Goal: Information Seeking & Learning: Learn about a topic

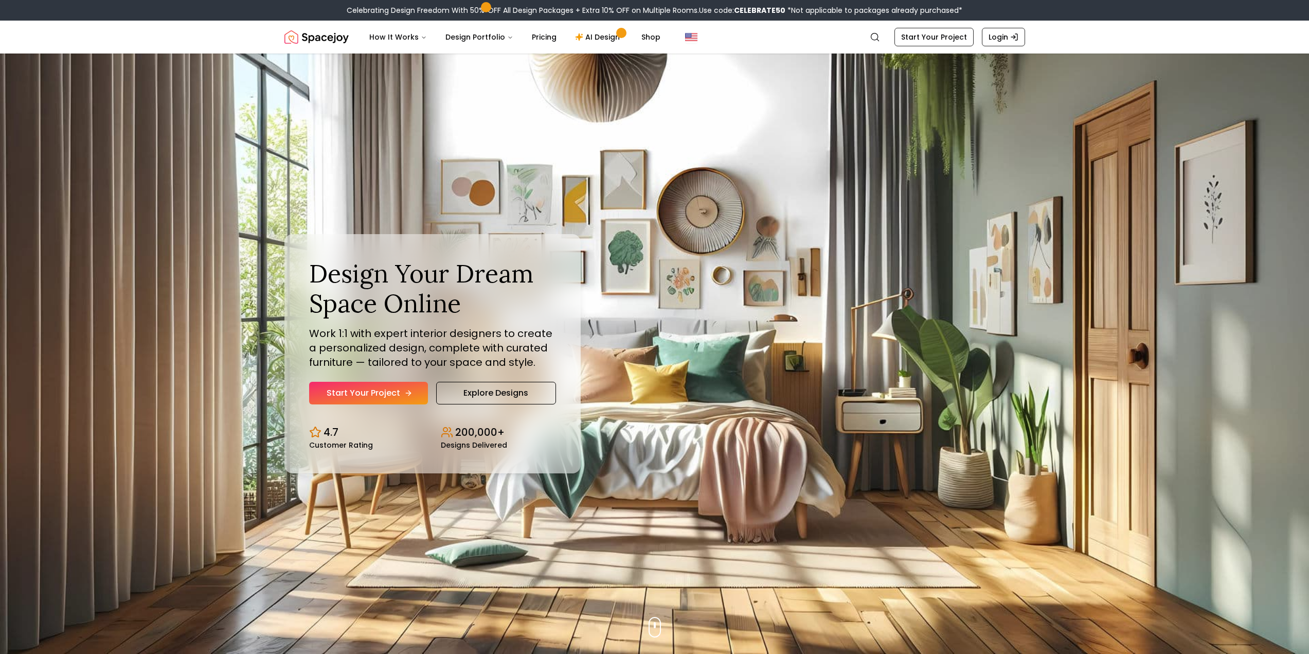
click at [411, 397] on icon "Hero section" at bounding box center [408, 393] width 8 height 8
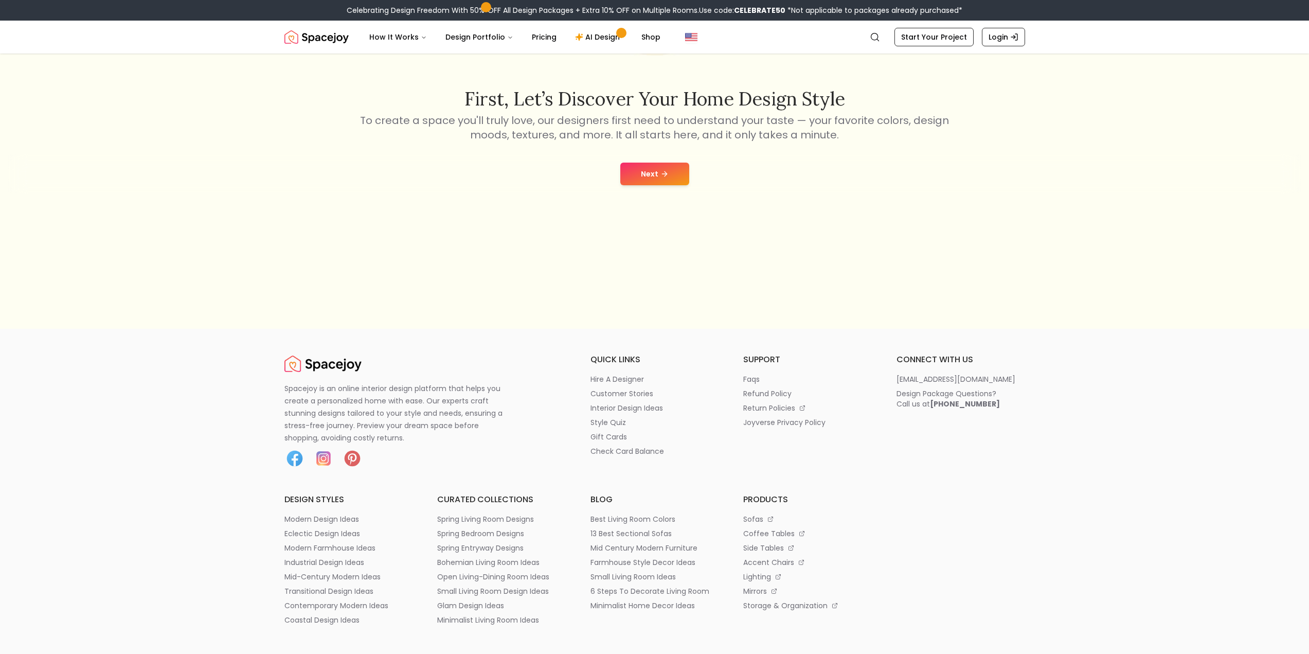
scroll to position [257, 0]
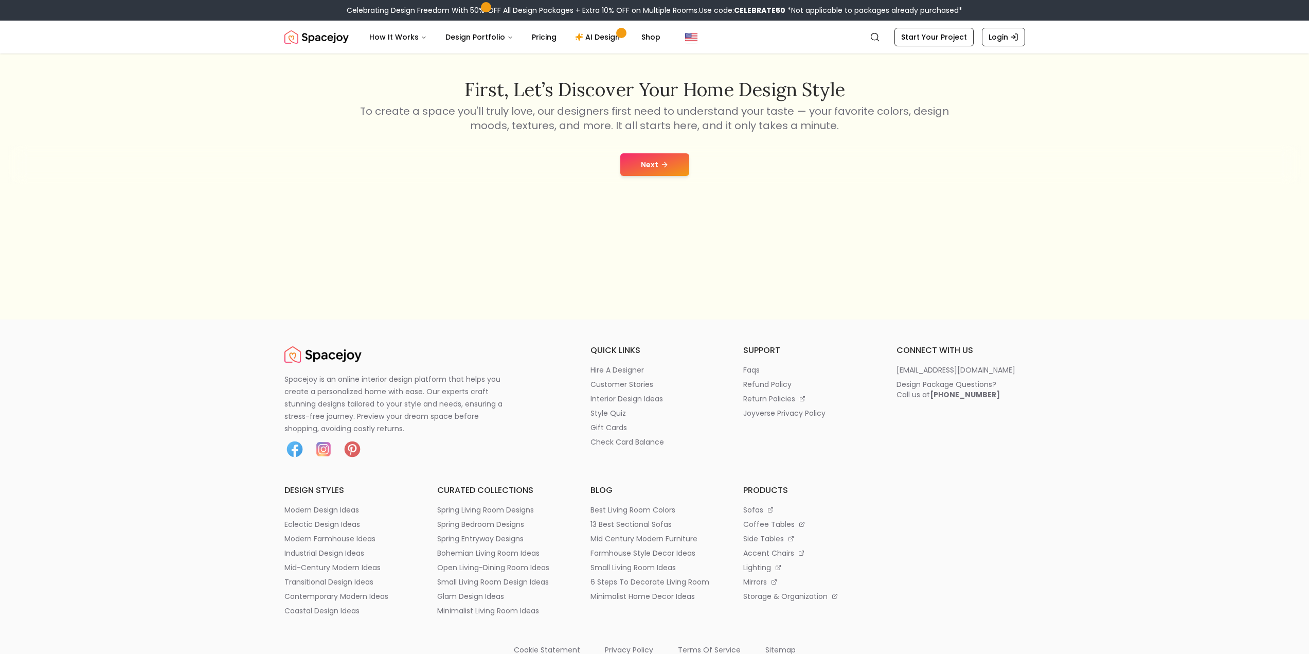
click at [660, 158] on button "Next" at bounding box center [654, 164] width 69 height 23
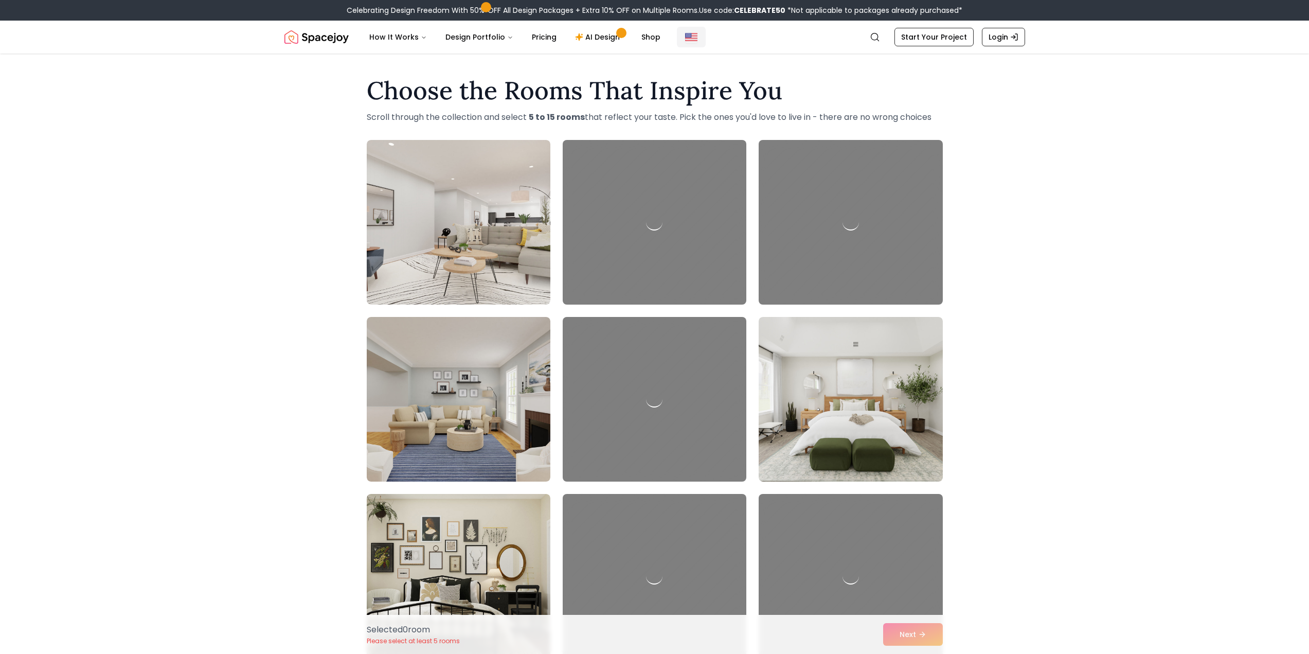
click at [687, 34] on img "Global" at bounding box center [691, 37] width 12 height 12
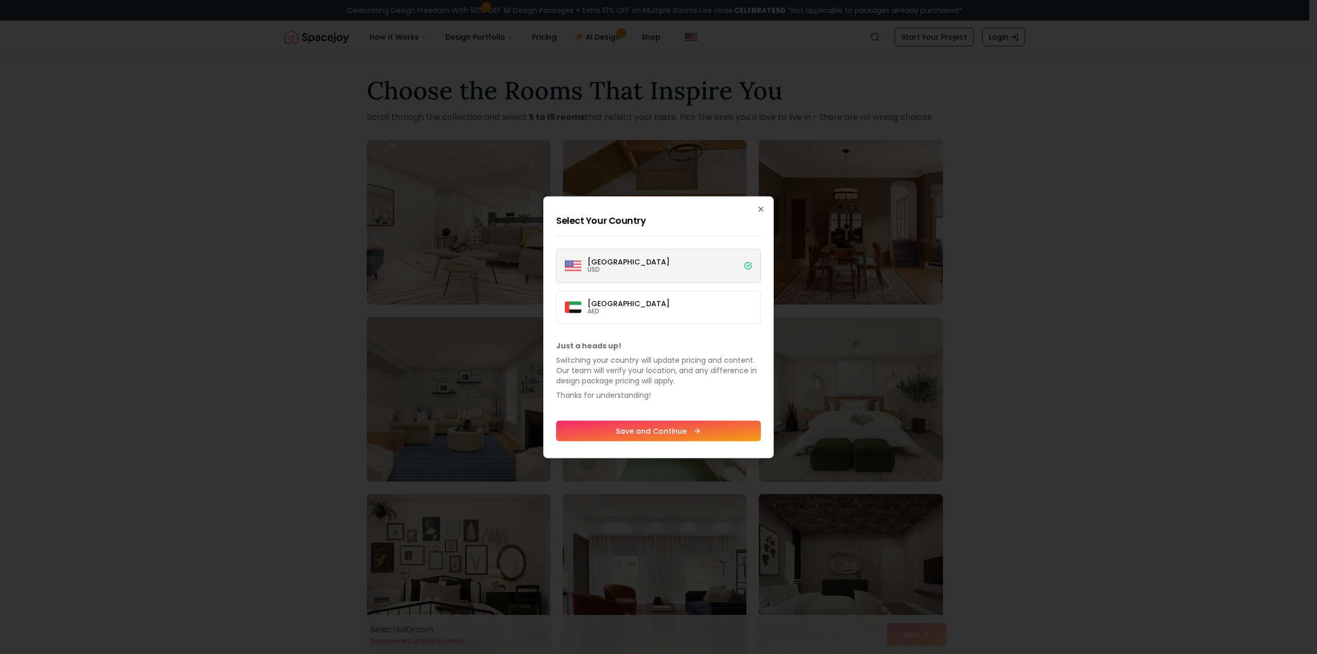
click at [1076, 240] on div at bounding box center [658, 327] width 1317 height 654
